Goal: Task Accomplishment & Management: Complete application form

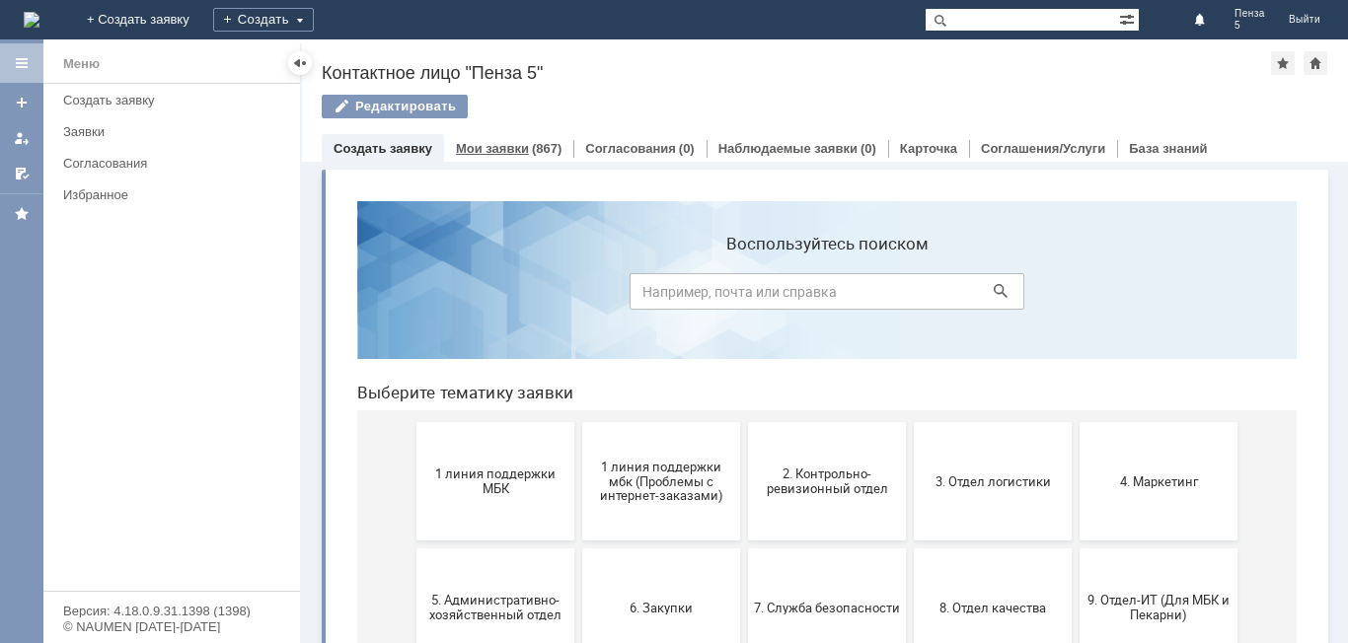
click at [526, 140] on div "Мои заявки (867)" at bounding box center [508, 148] width 129 height 29
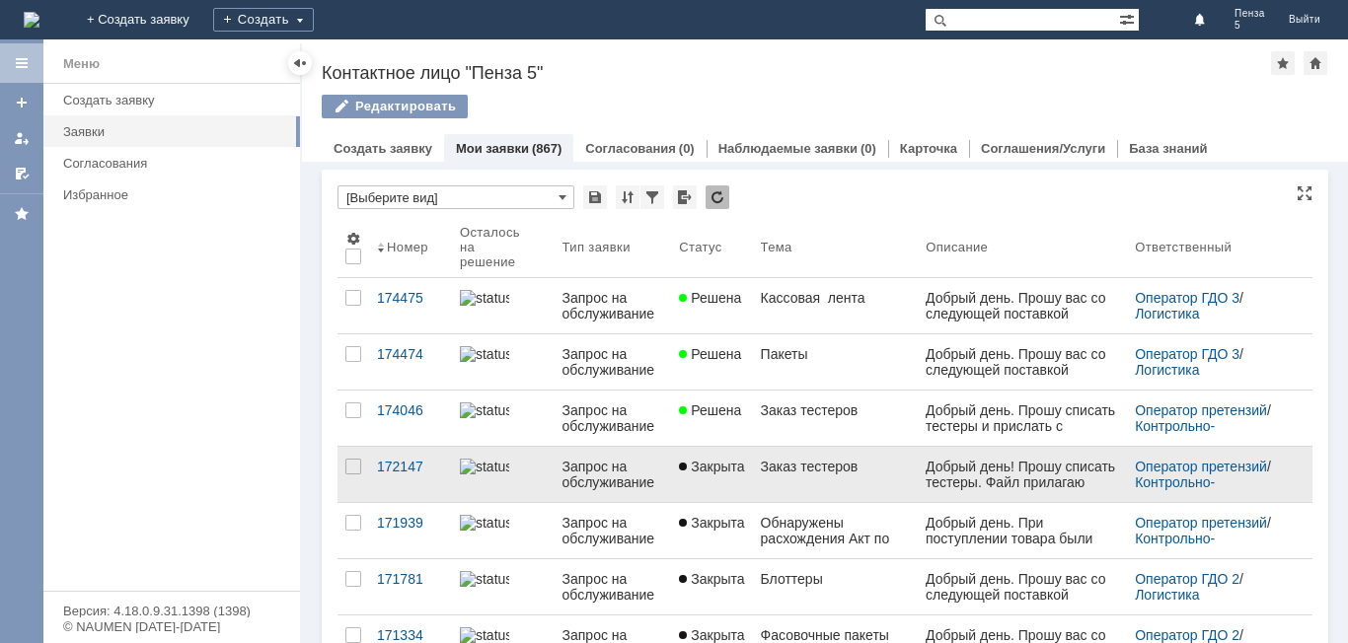
scroll to position [99, 0]
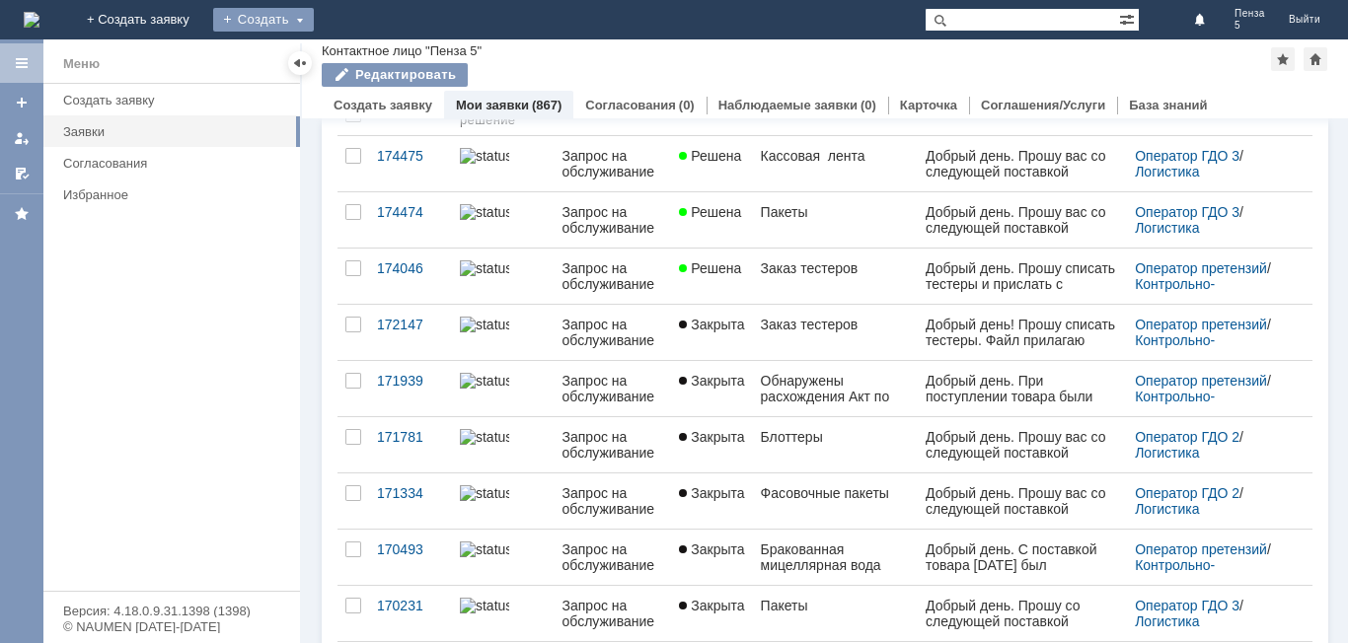
click at [314, 18] on div "Создать" at bounding box center [263, 20] width 101 height 24
click at [367, 55] on link "Заявка" at bounding box center [292, 59] width 150 height 24
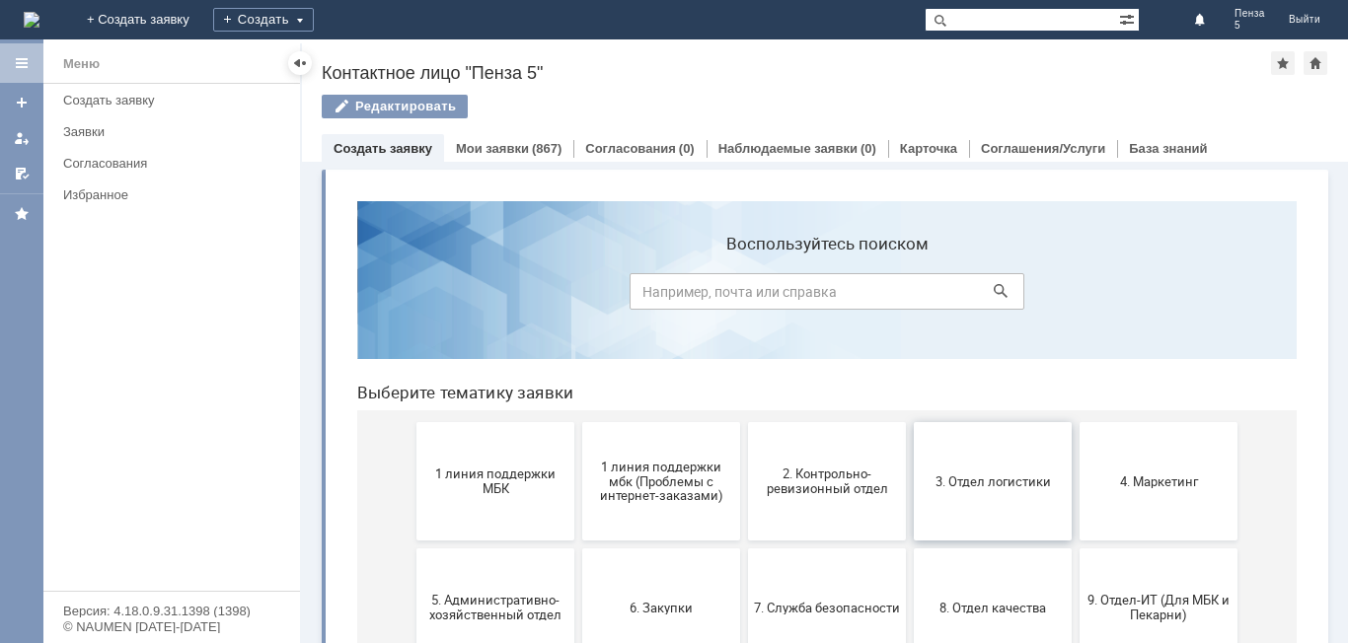
click at [998, 489] on button "3. Отдел логистики" at bounding box center [993, 481] width 158 height 118
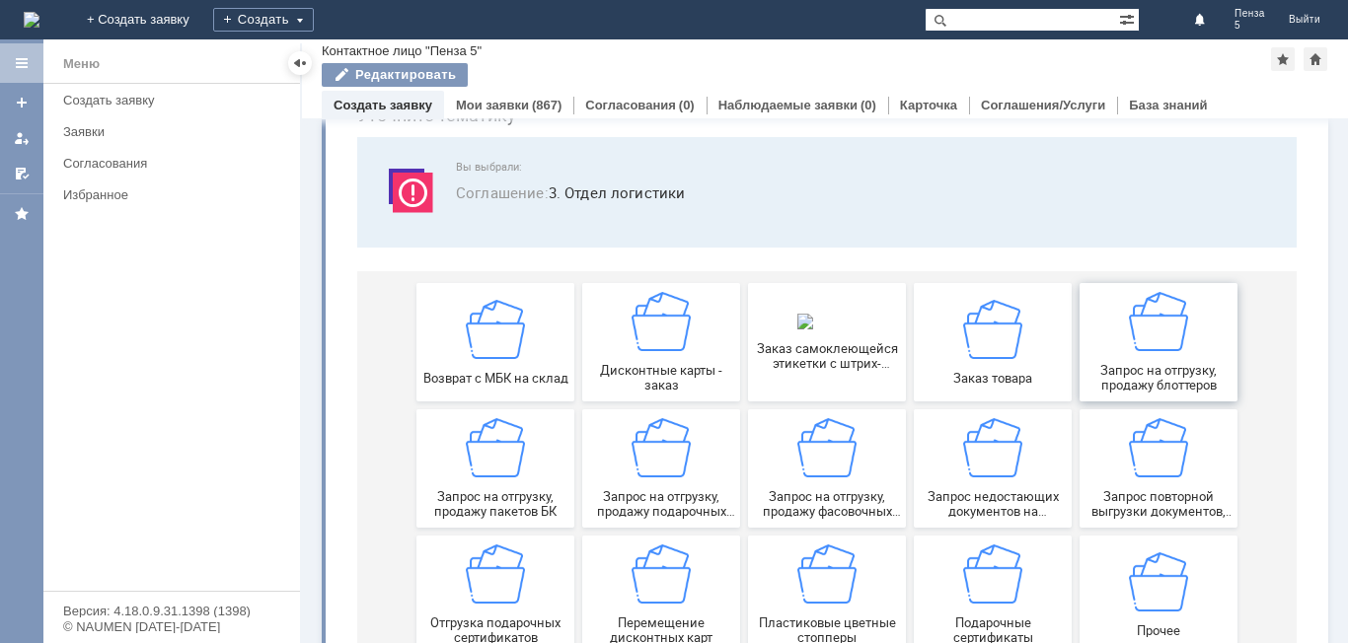
click at [1174, 348] on img at bounding box center [1158, 321] width 59 height 59
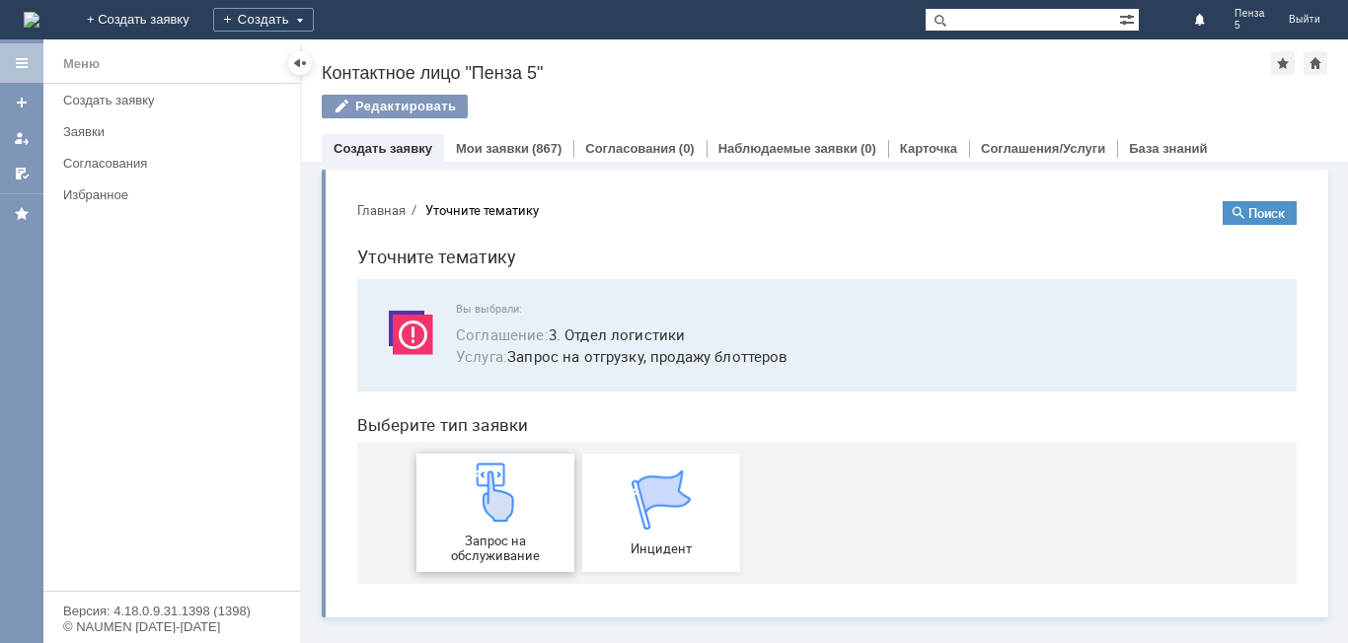
click at [508, 520] on img at bounding box center [495, 492] width 59 height 59
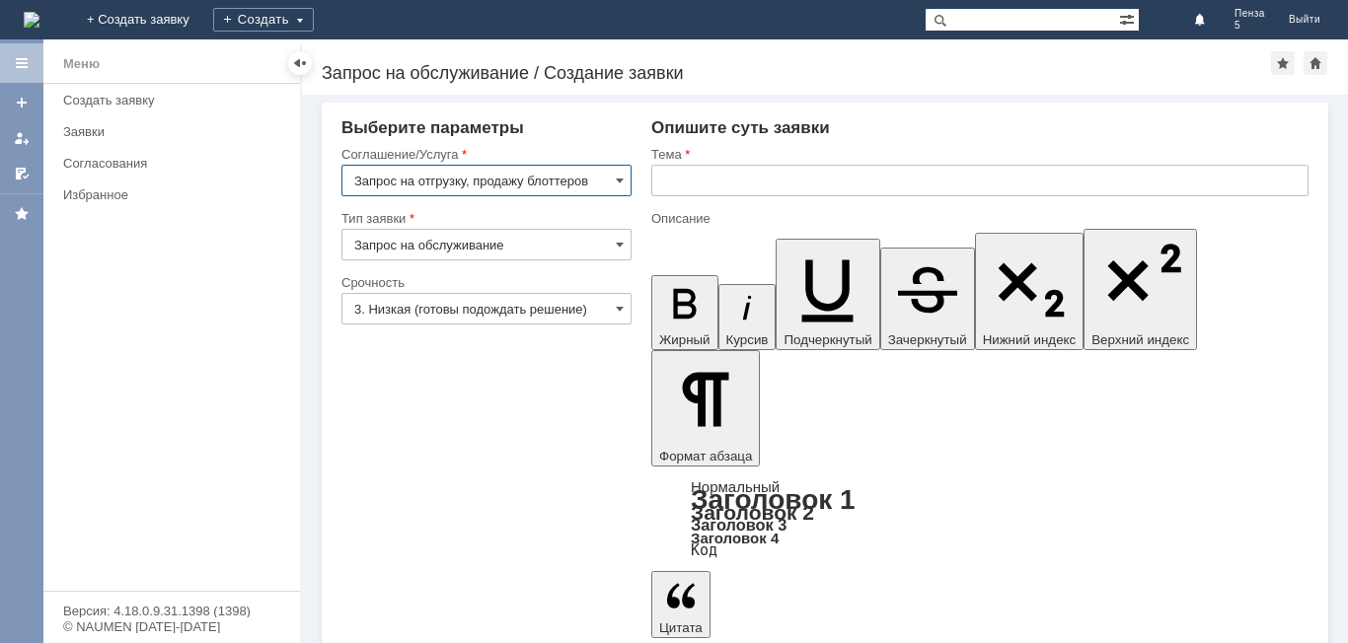
click at [763, 186] on input "text" at bounding box center [979, 181] width 657 height 32
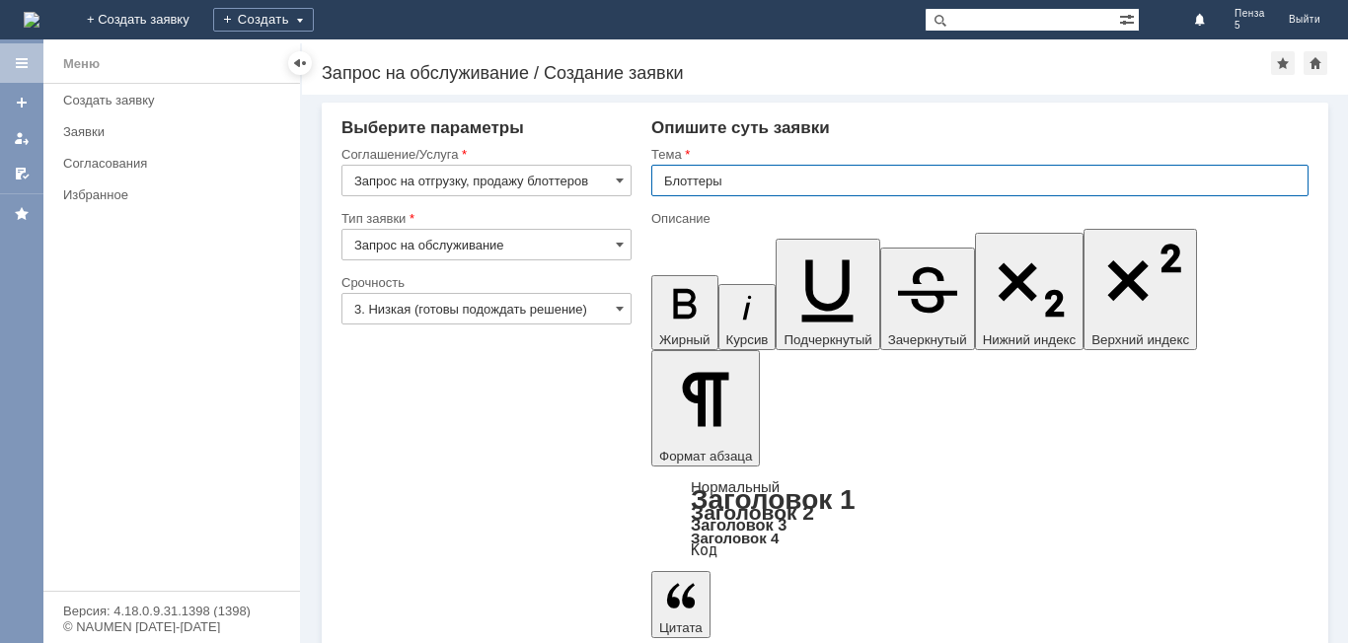
type input "Блоттеры"
